Goal: Task Accomplishment & Management: Complete application form

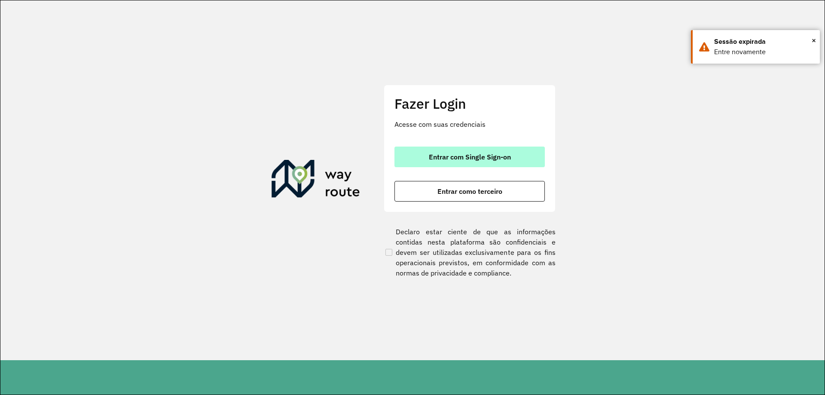
click at [419, 152] on button "Entrar com Single Sign-on" at bounding box center [469, 156] width 150 height 21
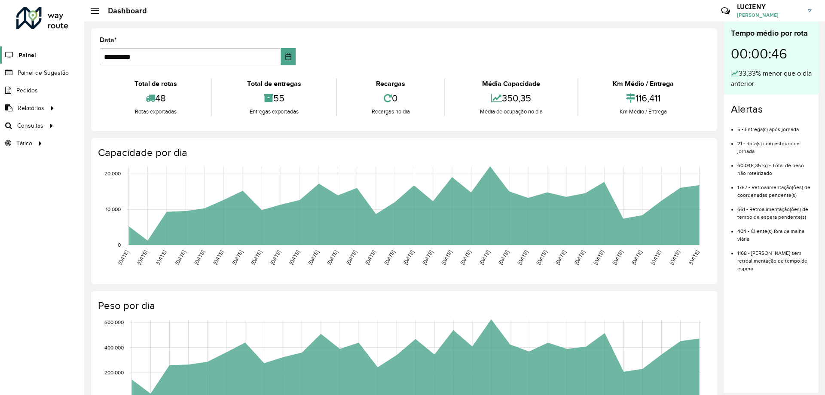
click at [33, 55] on span "Painel" at bounding box center [27, 55] width 18 height 9
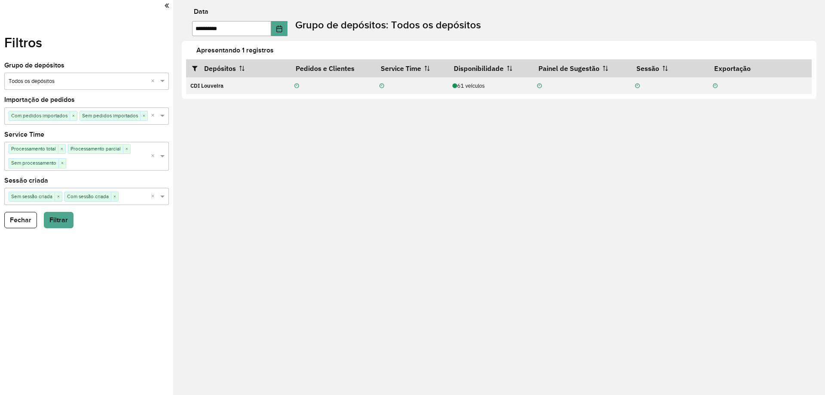
click at [167, 6] on icon at bounding box center [167, 6] width 4 height 8
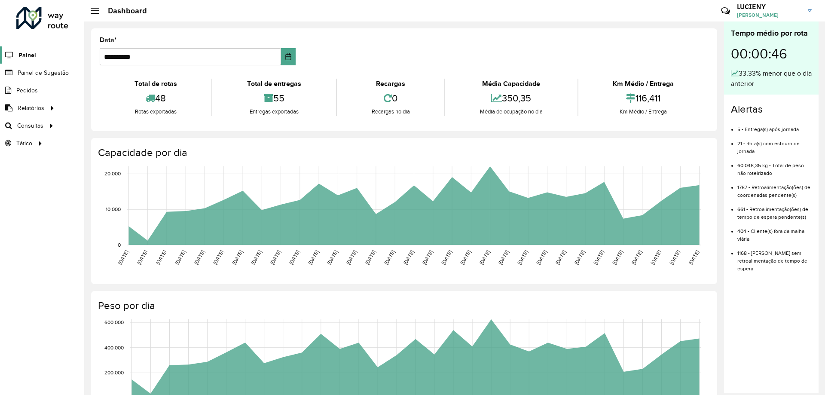
click at [19, 55] on span "Painel" at bounding box center [27, 55] width 18 height 9
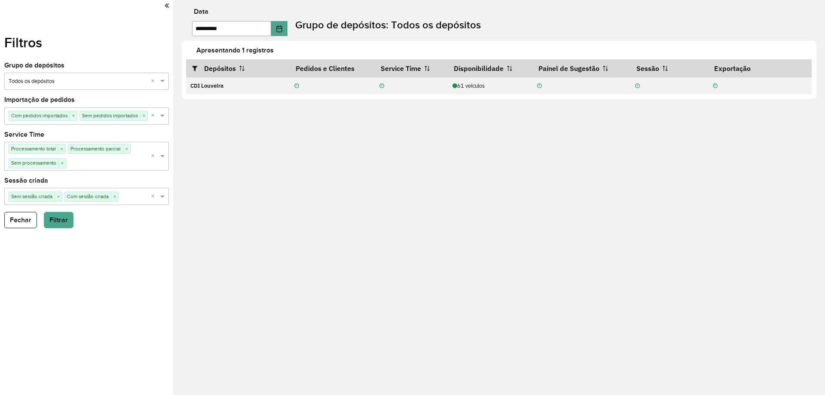
click at [168, 3] on icon at bounding box center [167, 6] width 4 height 8
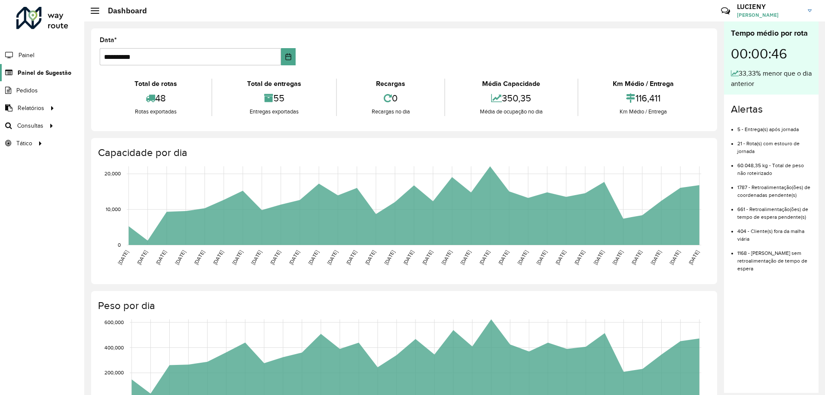
click at [31, 69] on span "Painel de Sugestão" at bounding box center [45, 72] width 54 height 9
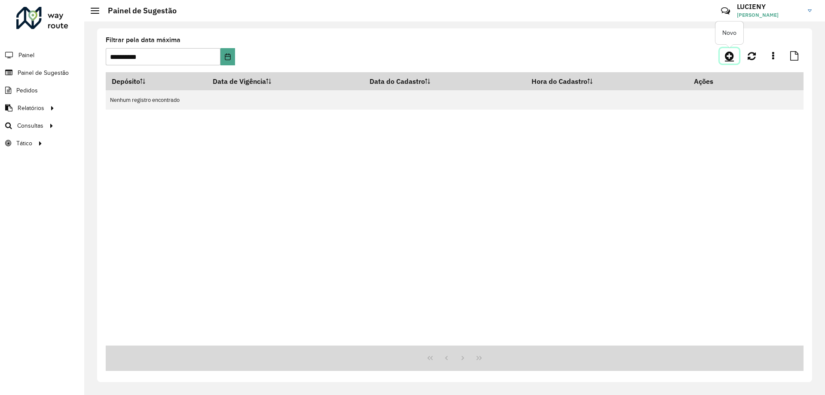
click at [723, 55] on link at bounding box center [728, 55] width 19 height 15
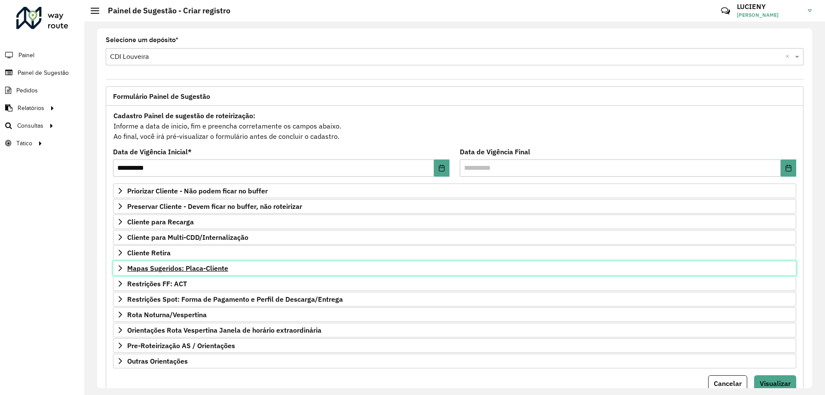
click at [146, 265] on span "Mapas Sugeridos: Placa-Cliente" at bounding box center [177, 268] width 101 height 7
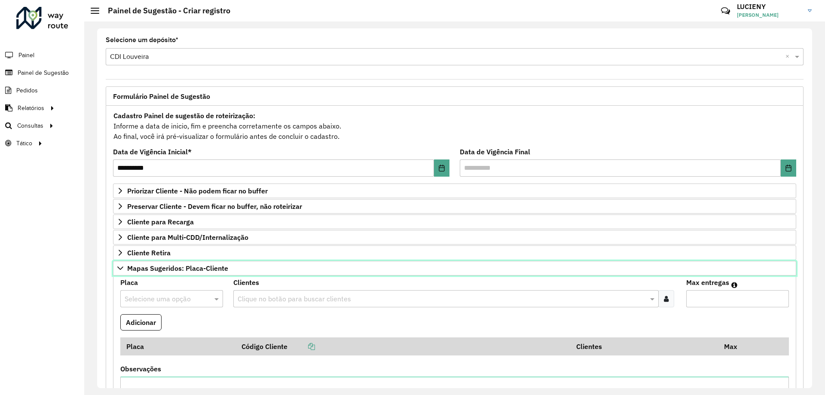
scroll to position [43, 0]
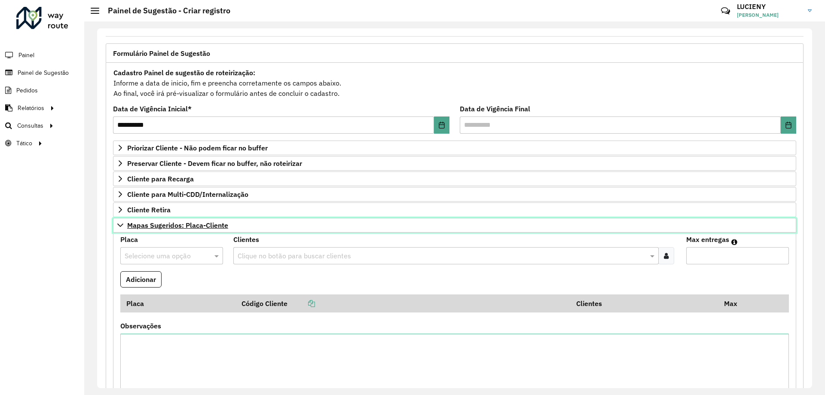
click at [177, 225] on span "Mapas Sugeridos: Placa-Cliente" at bounding box center [177, 225] width 101 height 7
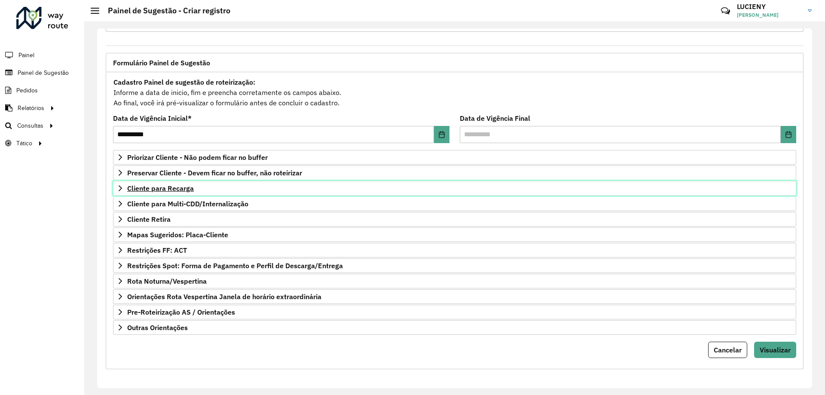
click at [170, 191] on span "Cliente para Recarga" at bounding box center [160, 188] width 67 height 7
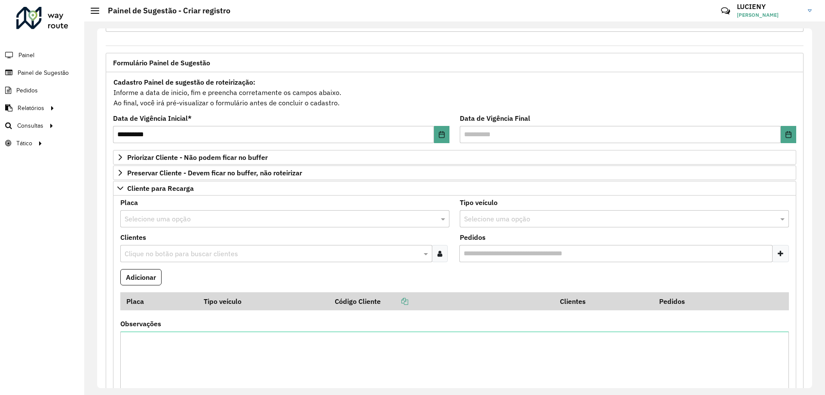
click at [186, 222] on input "text" at bounding box center [276, 219] width 303 height 10
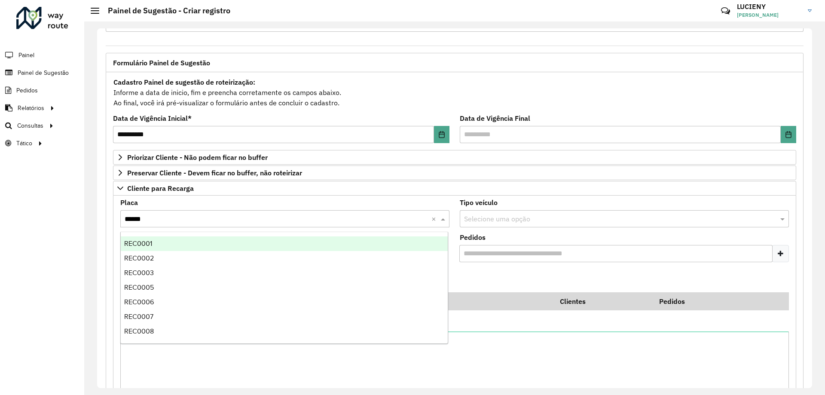
type input "*******"
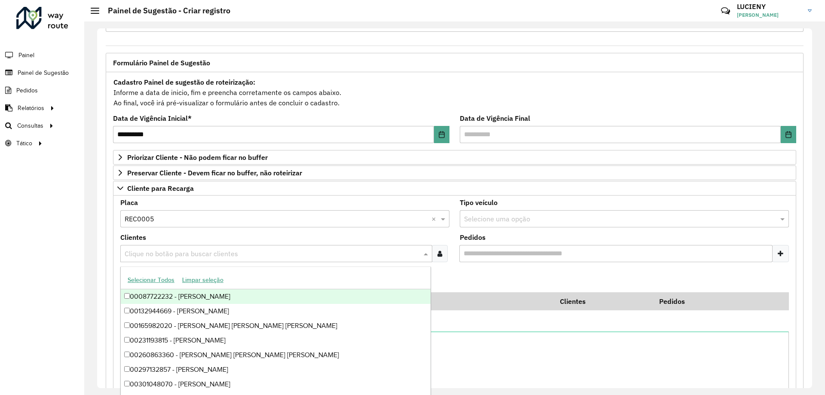
click at [196, 254] on input "text" at bounding box center [271, 254] width 299 height 10
